Goal: Contribute content

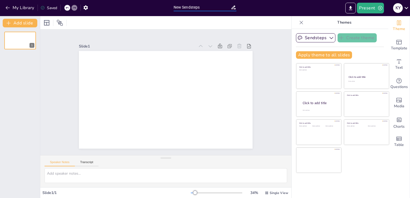
click at [210, 7] on input "New Sendsteps" at bounding box center [202, 7] width 57 height 8
type input "N"
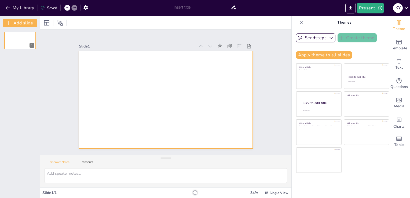
paste input "relacione y defina cada una de las etapas del ciclo de un proyecto"
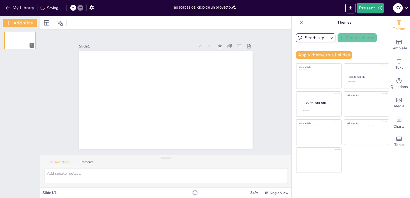
type input "relacione y defina cada una de las etapas del ciclo de un proyecto"
click at [254, 34] on div "Slide 1" at bounding box center [165, 93] width 251 height 126
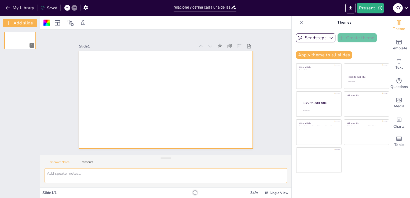
click at [77, 176] on textarea at bounding box center [166, 175] width 243 height 15
paste textarea "relacione y defina cada una de las etapas del ciclo de un proyecto"
type textarea "relacione y defina cada una de las etapas del ciclo de un proyecto"
click at [201, 155] on div "Speaker Notes Transcript" at bounding box center [165, 161] width 251 height 13
click at [30, 23] on button "Add slide" at bounding box center [20, 23] width 35 height 9
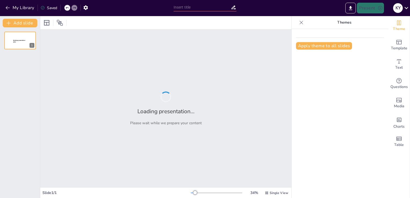
type input "New Sendsteps"
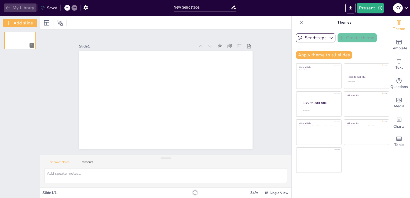
click at [7, 5] on icon "button" at bounding box center [7, 7] width 5 height 5
